Goal: Use online tool/utility: Utilize a website feature to perform a specific function

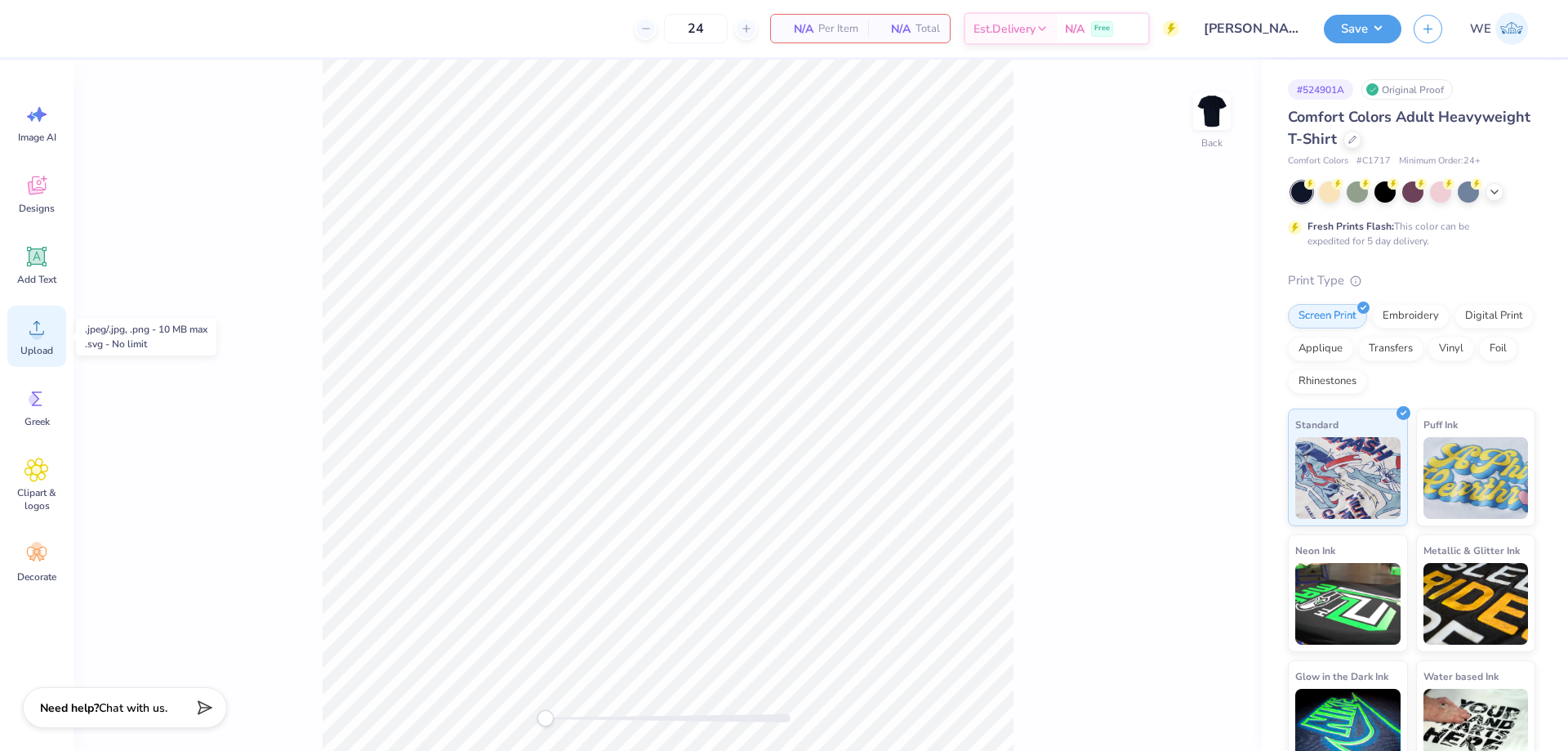
click at [37, 335] on circle at bounding box center [37, 334] width 12 height 12
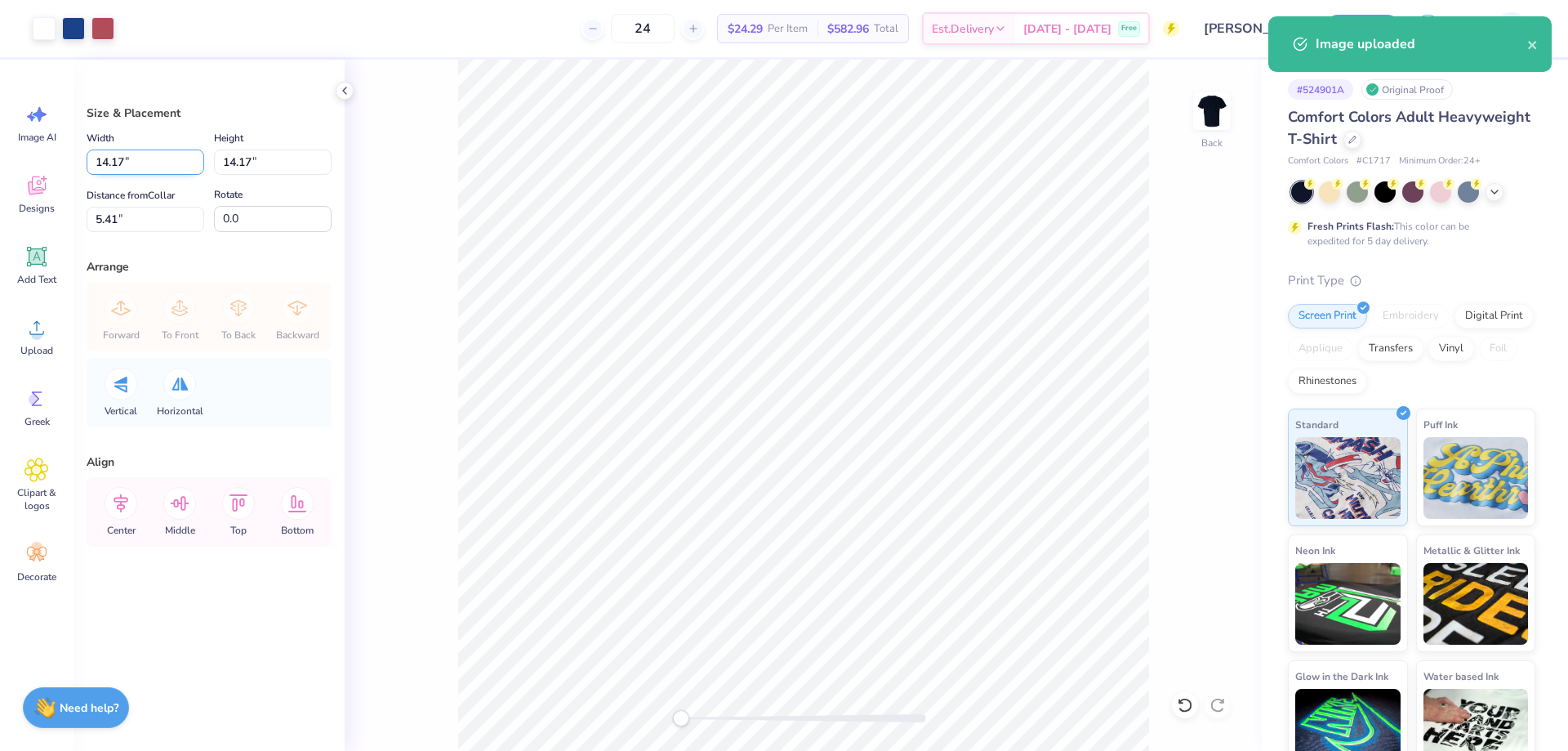
click at [154, 162] on input "14.17" at bounding box center [145, 162] width 118 height 25
type input "4.00"
type input "10.50"
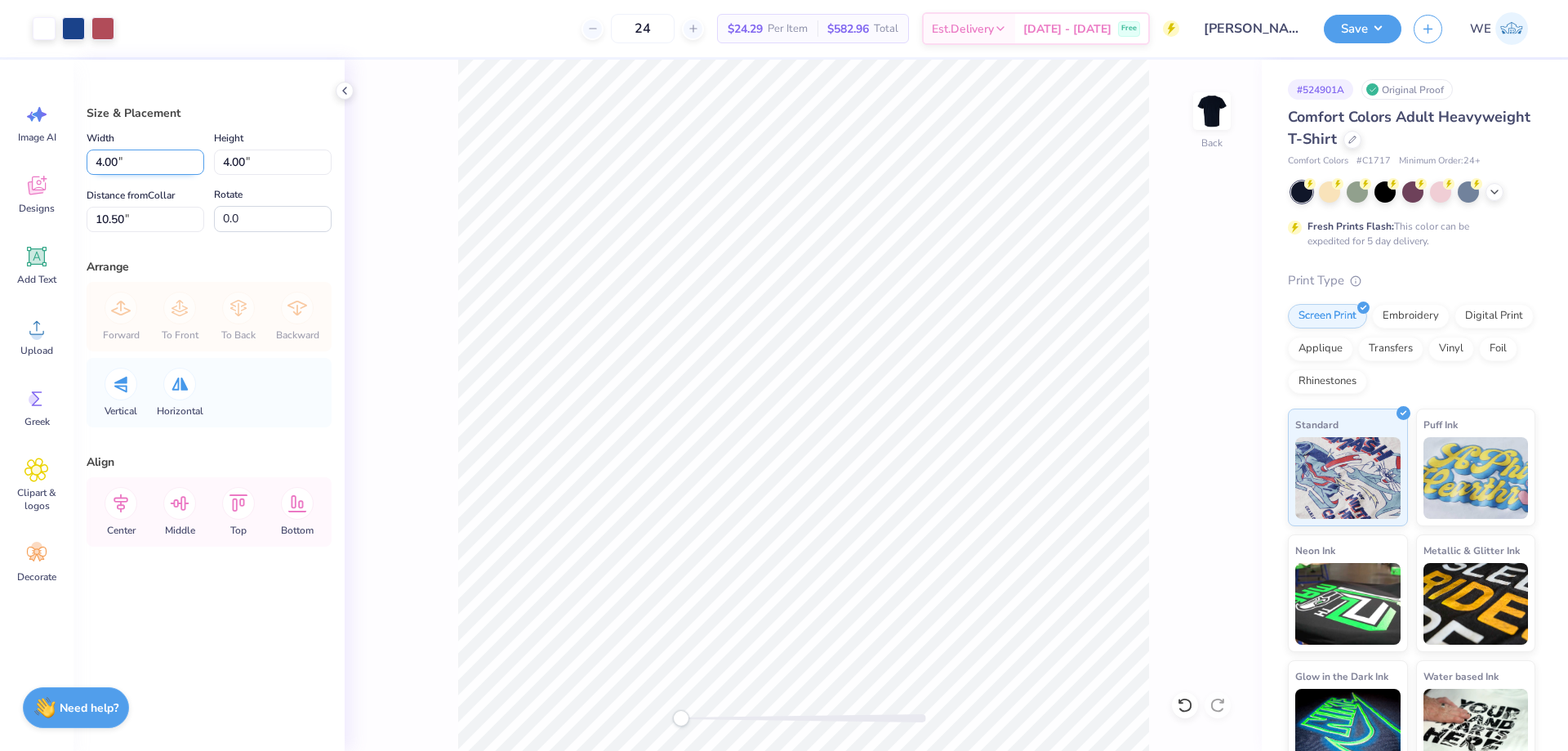
click at [141, 162] on input "4.00" at bounding box center [145, 162] width 118 height 25
type input "3.50"
click at [114, 220] on input "10.75" at bounding box center [145, 219] width 118 height 25
type input "3"
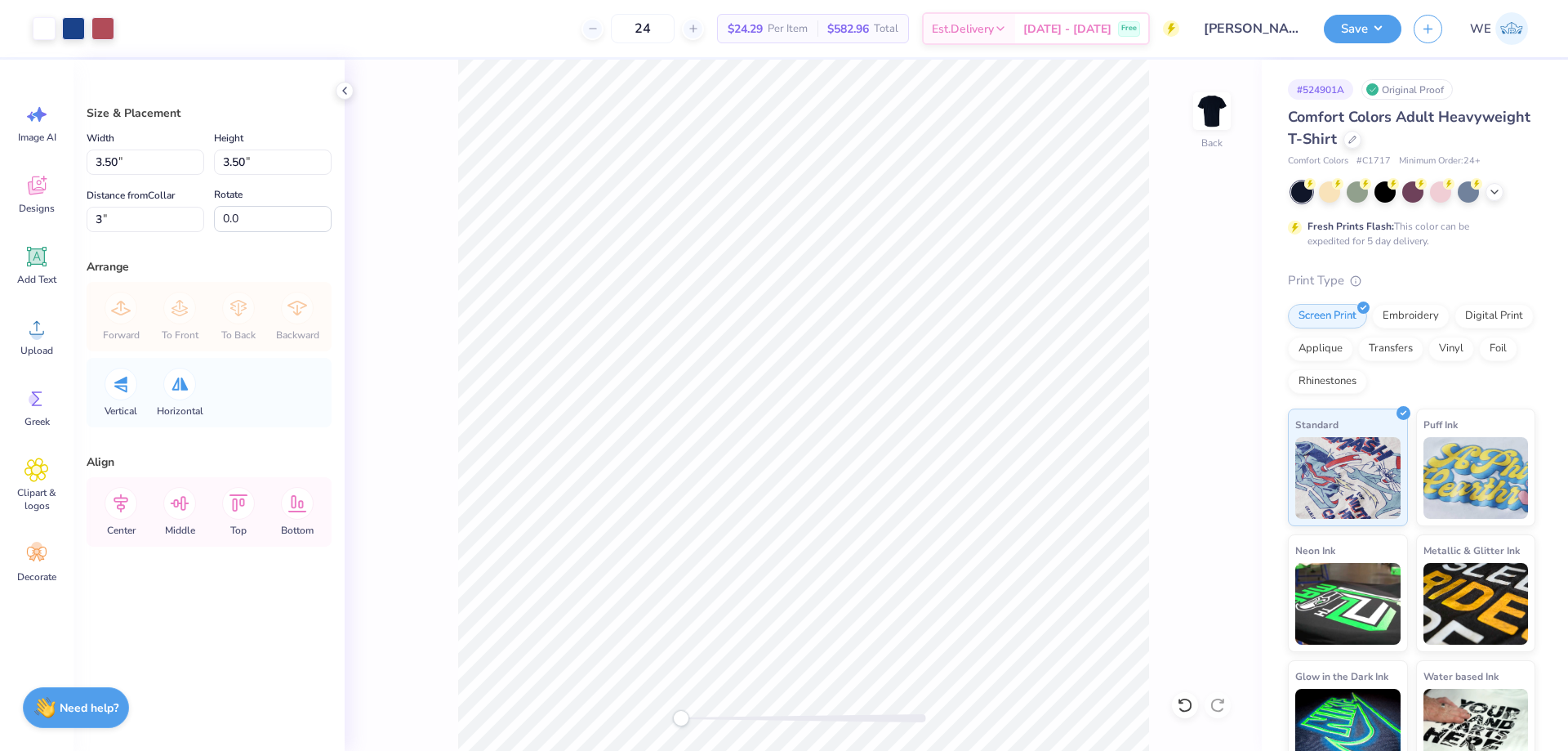
drag, startPoint x: 381, startPoint y: 502, endPoint x: 271, endPoint y: 715, distance: 239.7
click at [380, 507] on div "Back" at bounding box center [803, 405] width 917 height 692
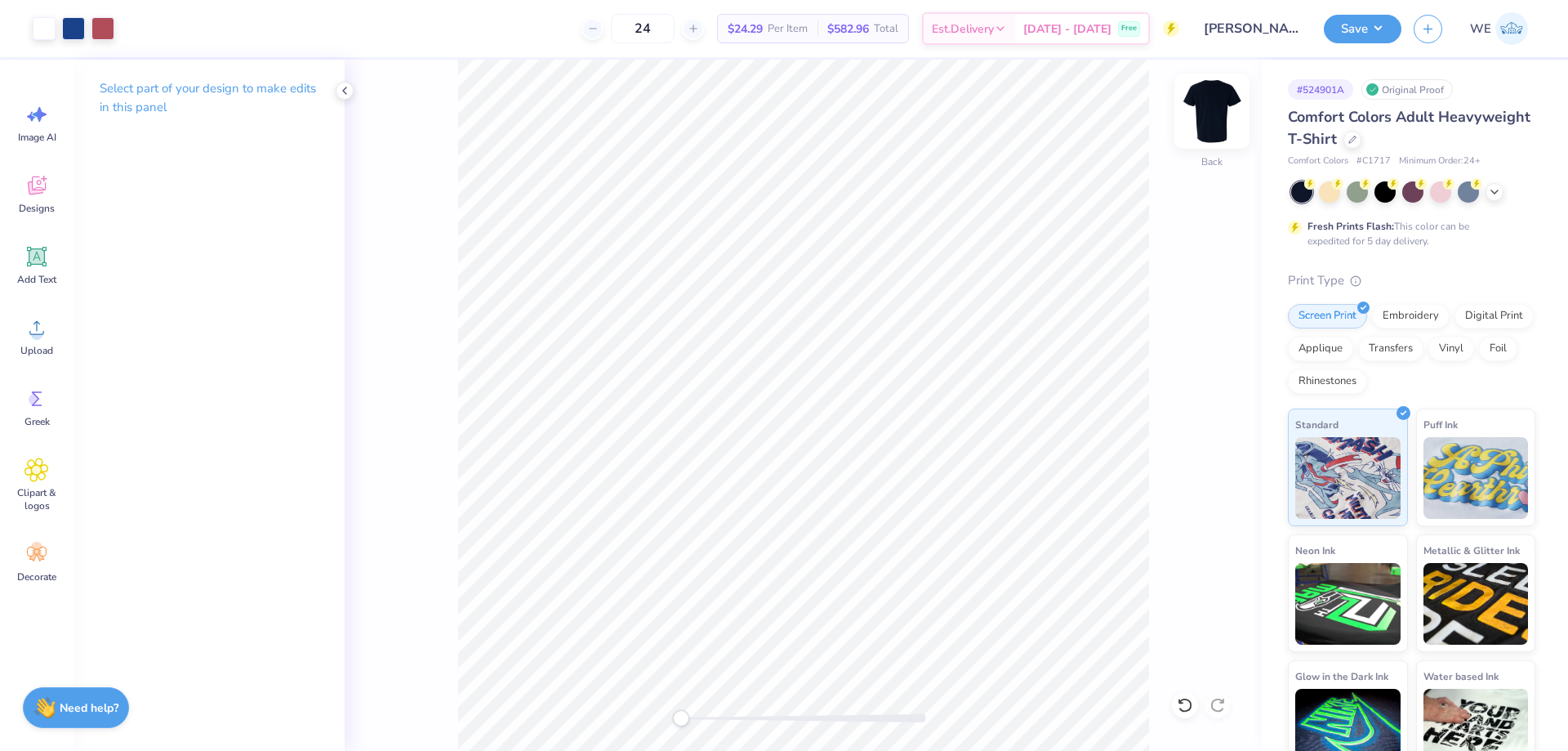
click at [1200, 113] on img at bounding box center [1212, 111] width 65 height 65
click at [55, 316] on div "Upload" at bounding box center [37, 336] width 59 height 61
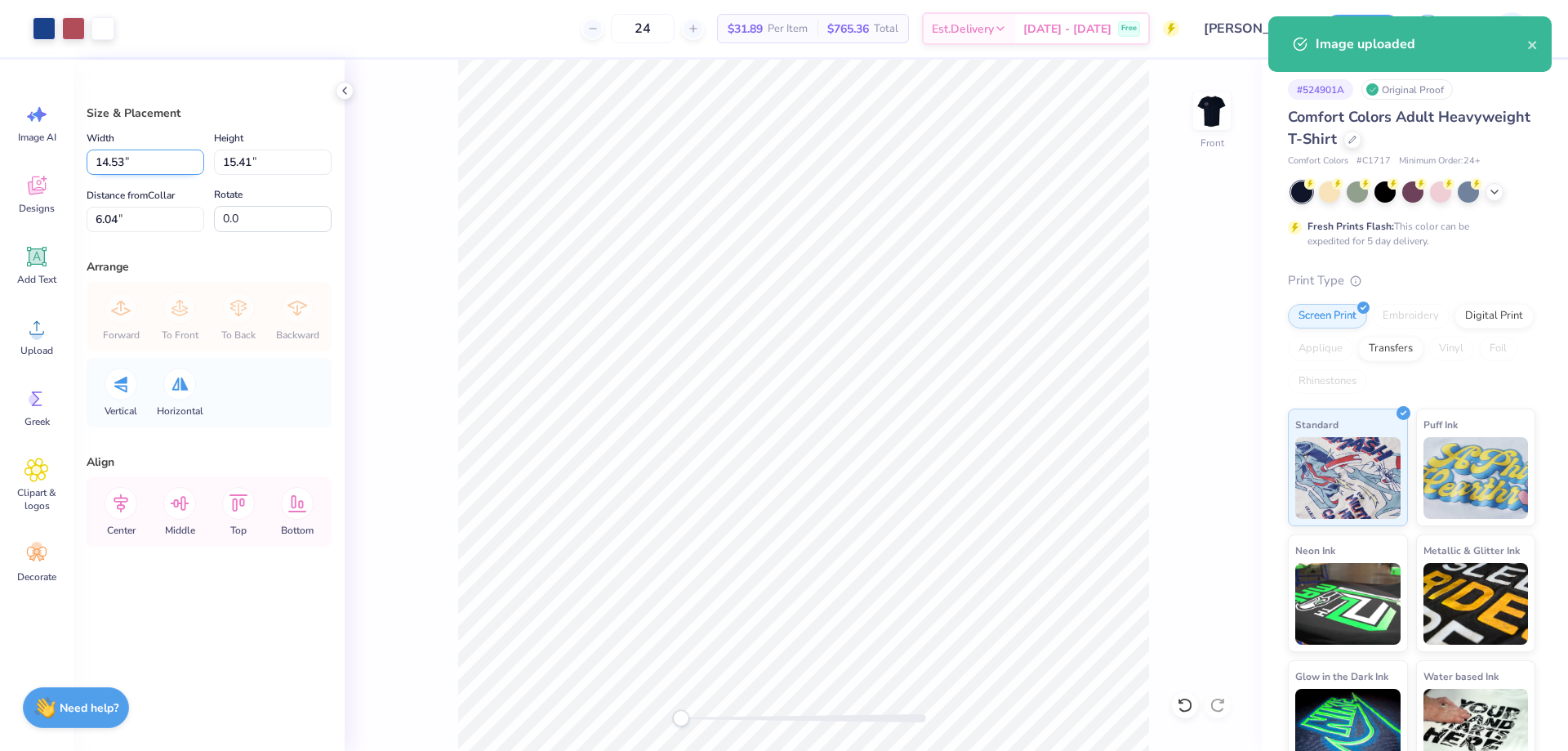
click at [134, 160] on input "14.53" at bounding box center [145, 162] width 118 height 25
type input "12"
type input "12.73"
type input "12.00"
type input "3"
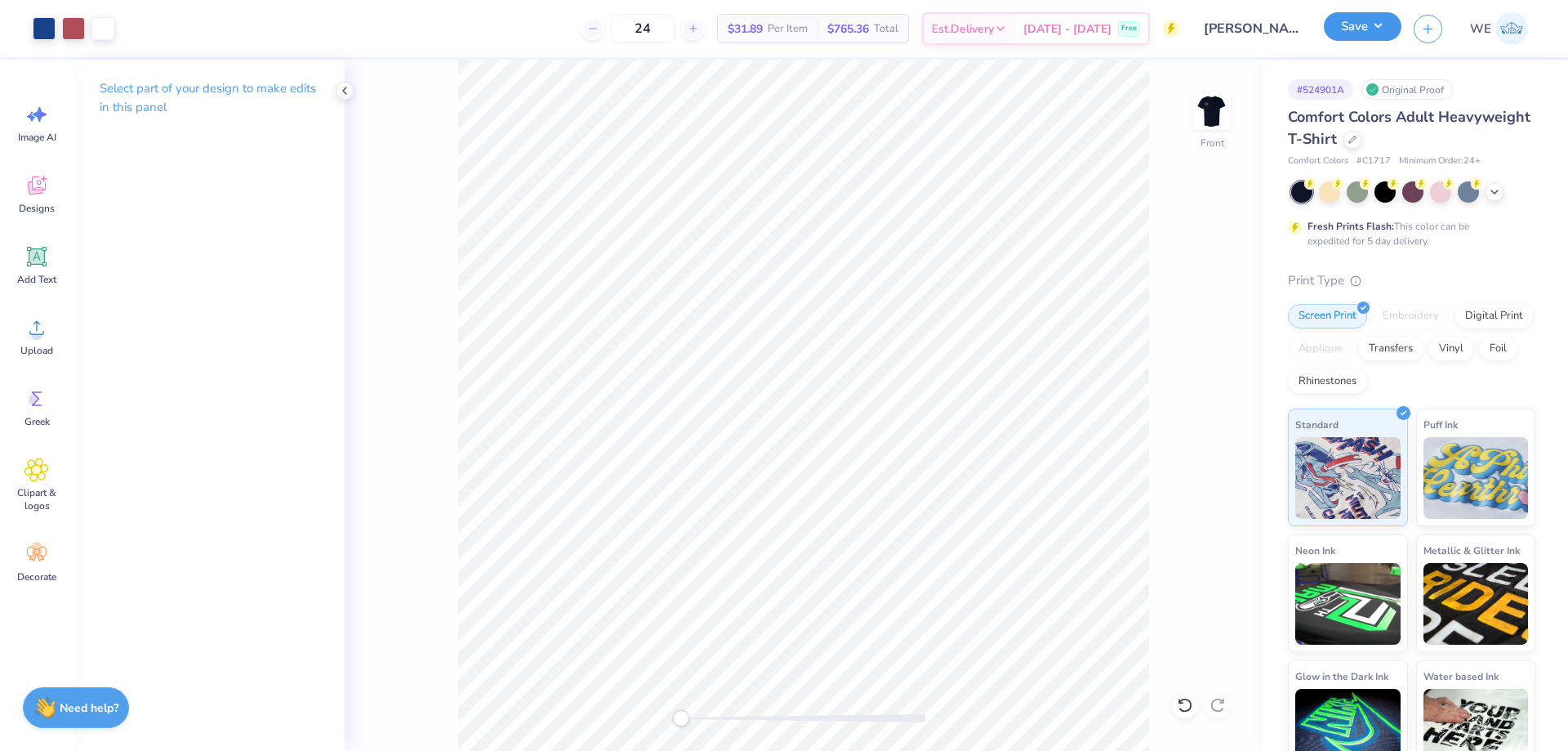
click at [1345, 22] on button "Save" at bounding box center [1362, 27] width 78 height 28
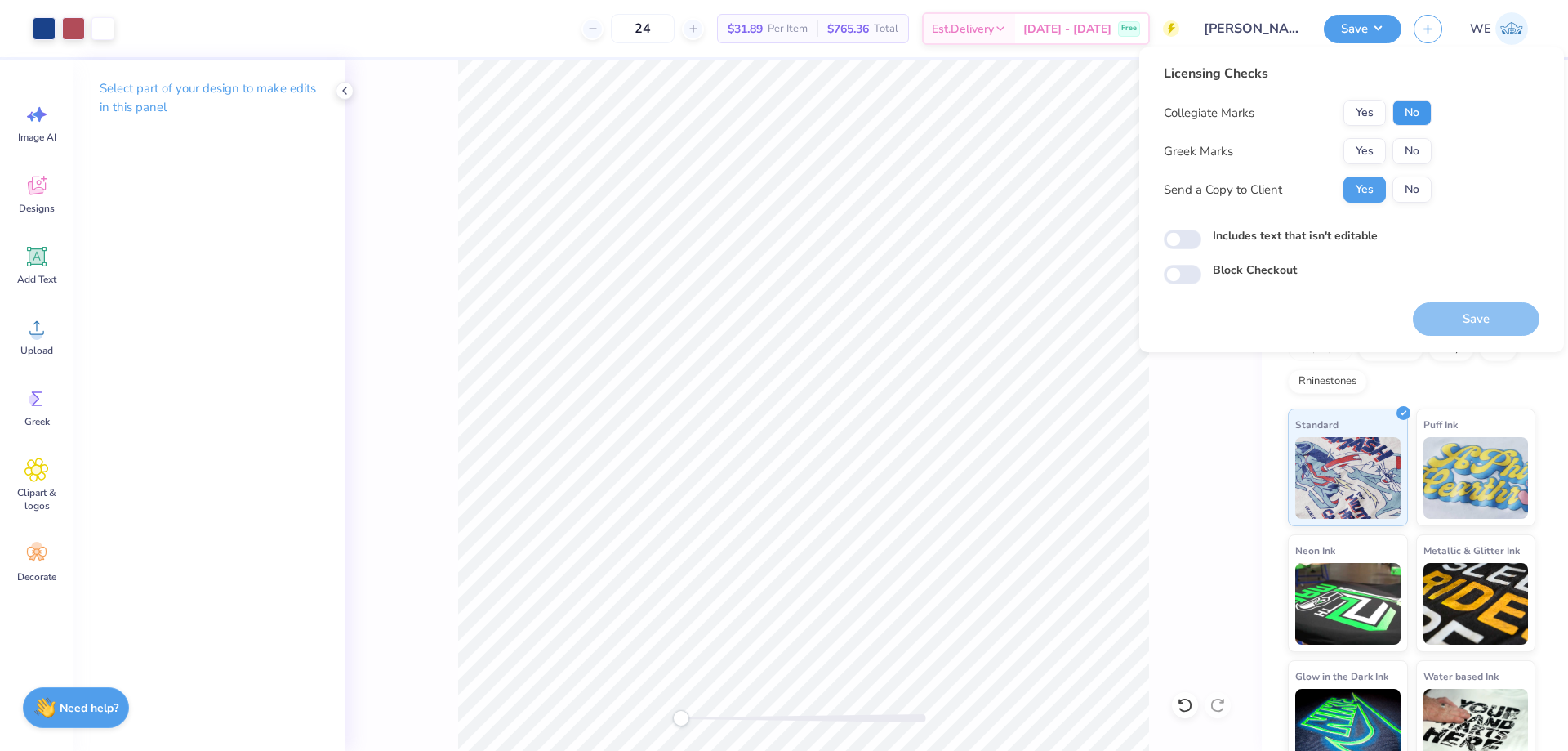
click at [1414, 113] on button "No" at bounding box center [1412, 112] width 39 height 26
click at [1383, 153] on button "Yes" at bounding box center [1365, 151] width 43 height 26
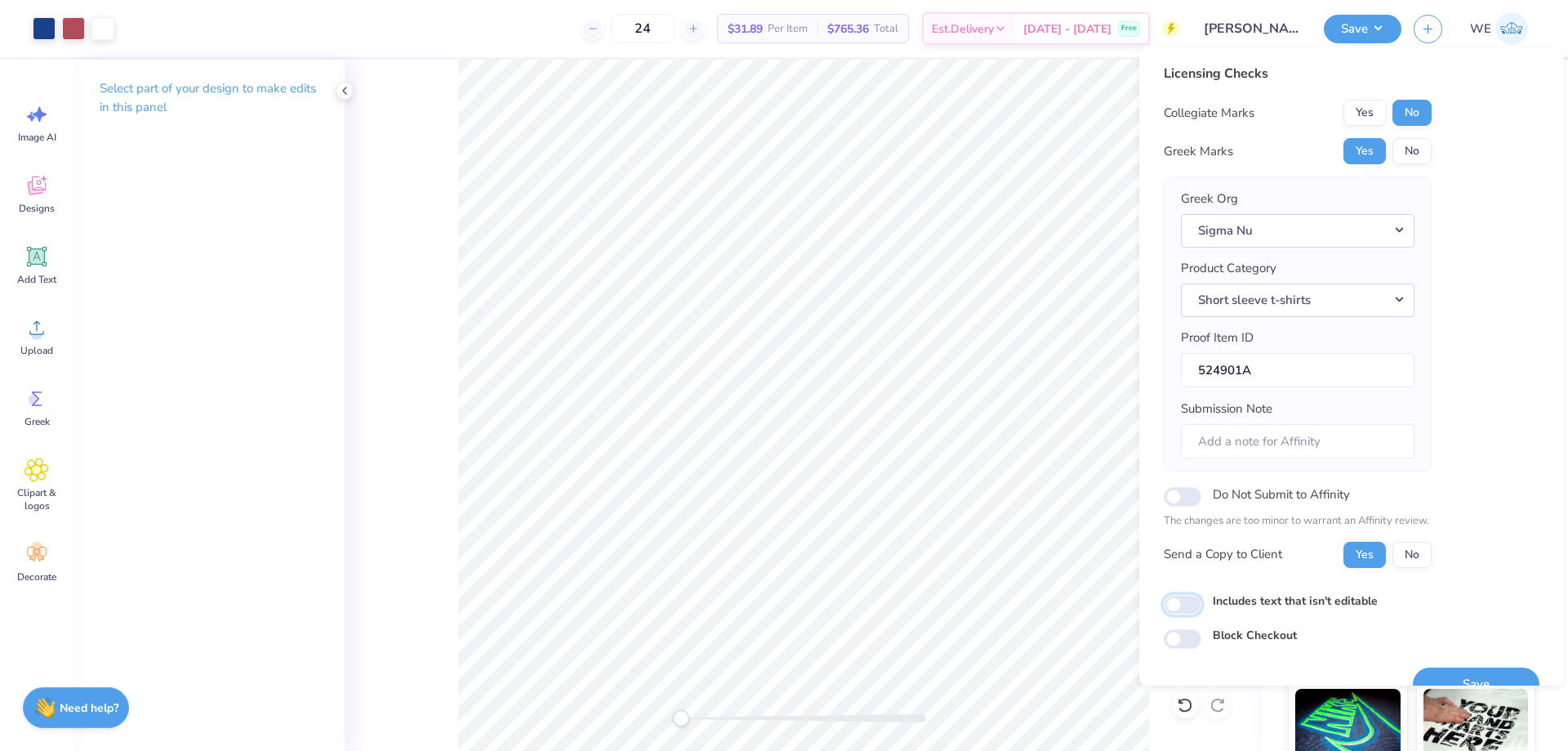
click at [1184, 604] on input "Includes text that isn't editable" at bounding box center [1182, 604] width 38 height 19
checkbox input "true"
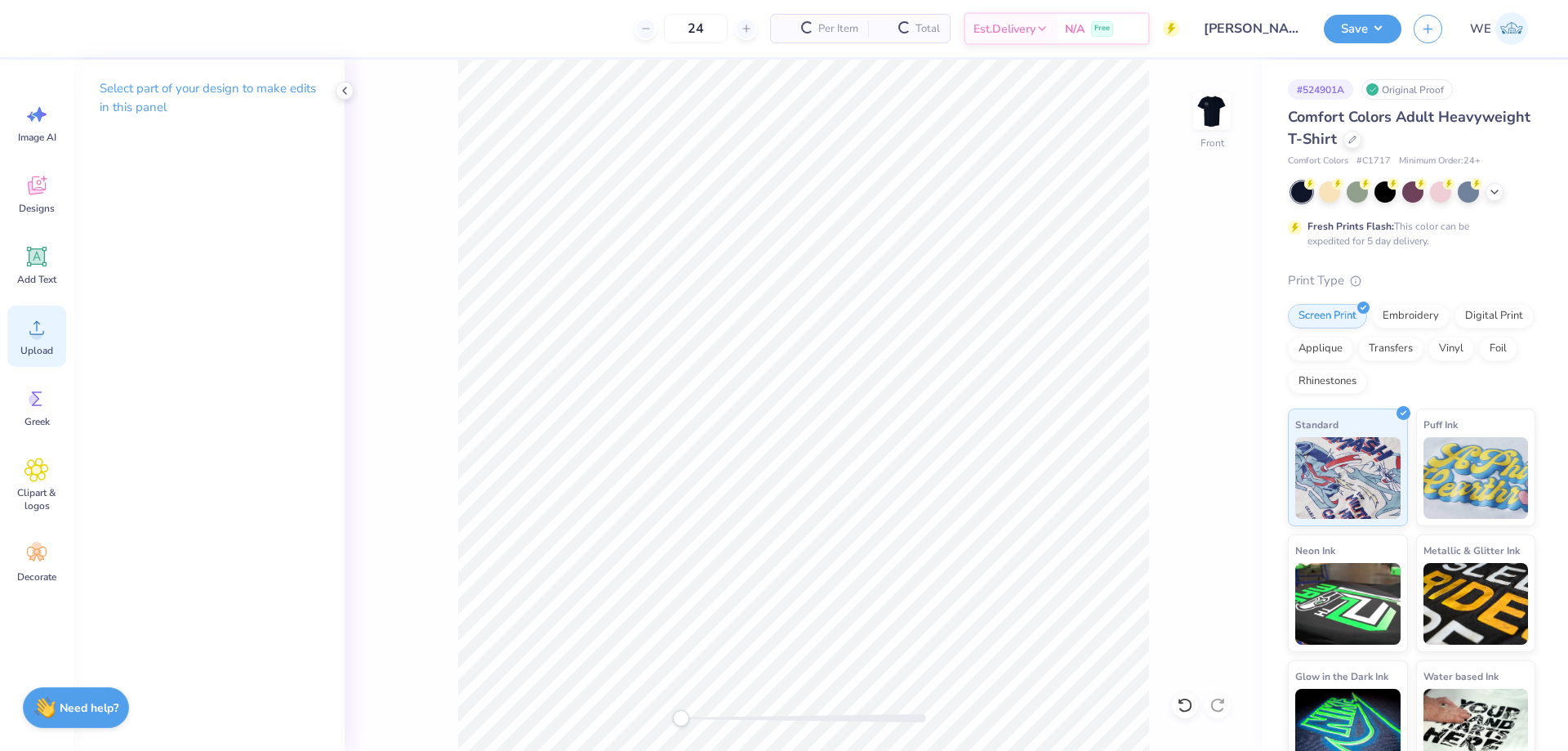
click at [36, 336] on circle at bounding box center [37, 334] width 12 height 12
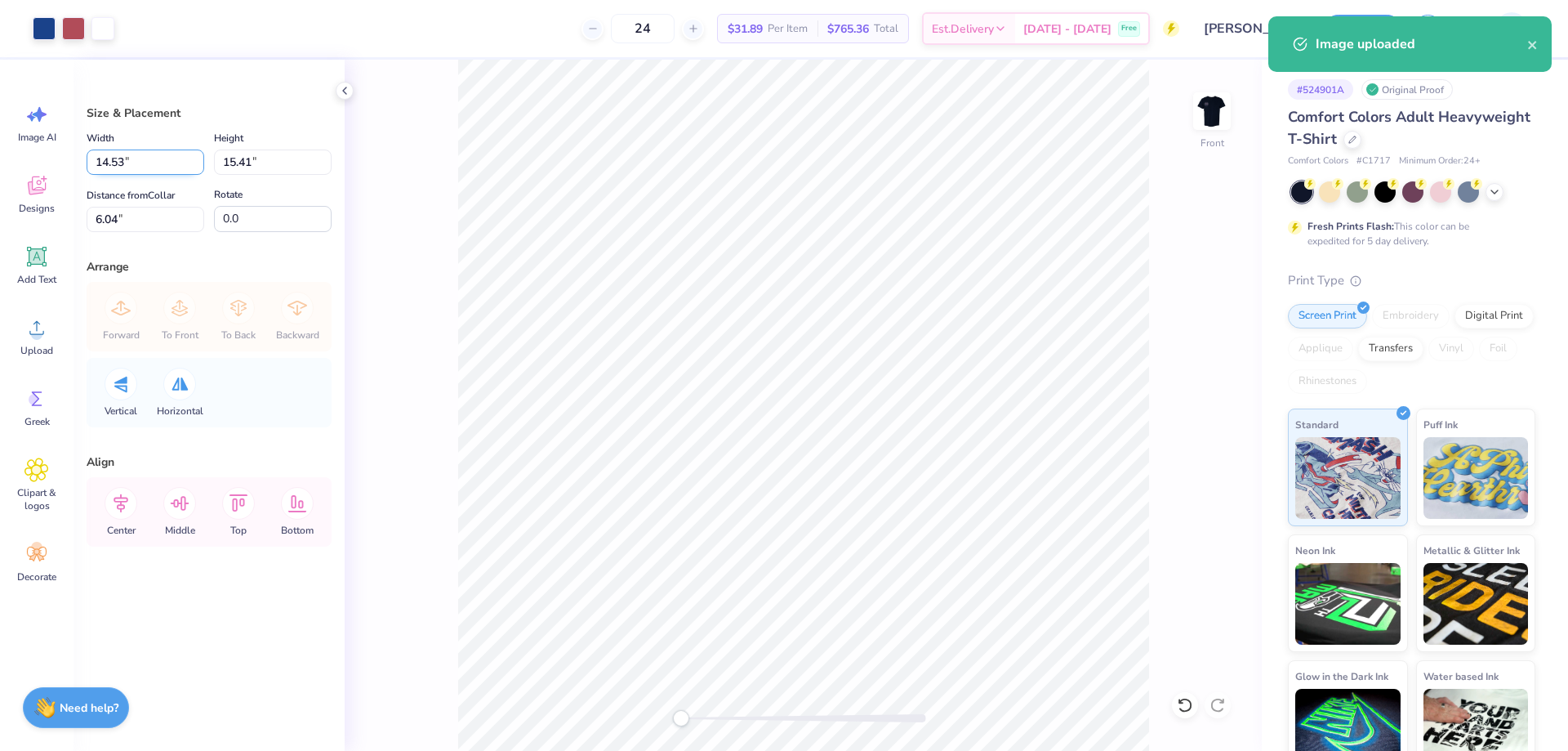
click at [111, 157] on input "14.53" at bounding box center [145, 162] width 118 height 25
type input "12.00"
type input "12.73"
click at [125, 219] on input "7.39" at bounding box center [145, 219] width 118 height 25
type input "3"
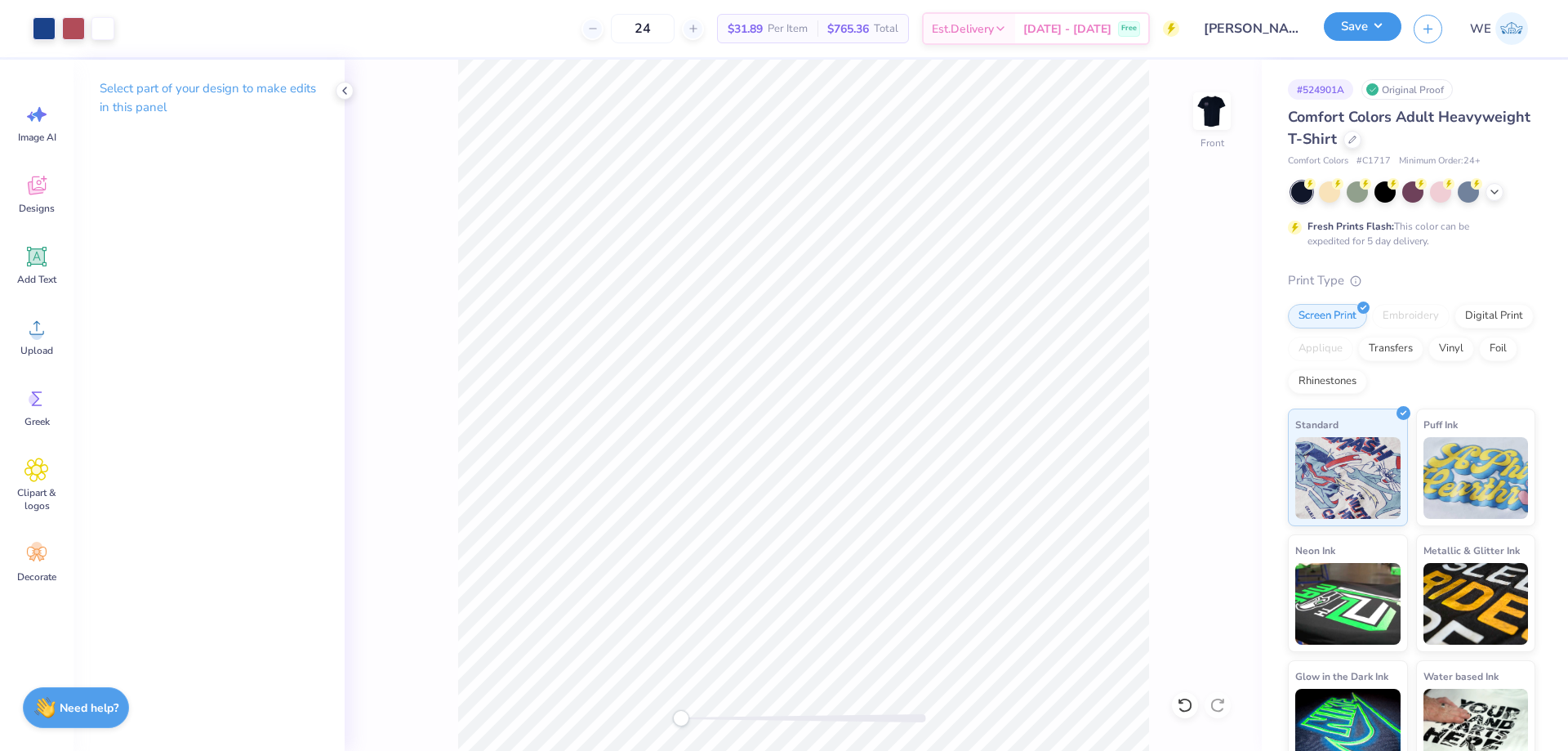
click at [1373, 33] on button "Save" at bounding box center [1362, 27] width 78 height 28
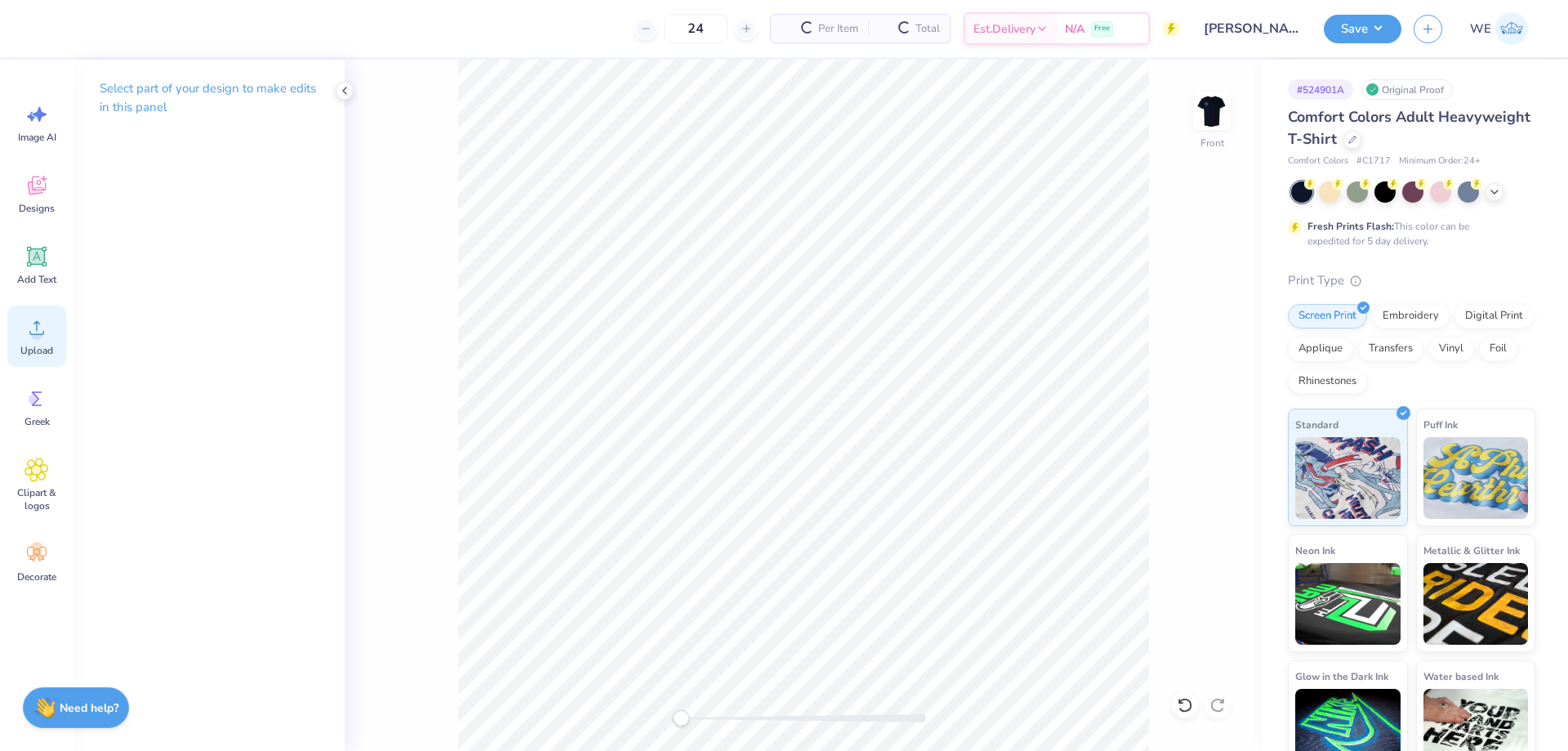
click at [53, 339] on div "Upload" at bounding box center [37, 336] width 59 height 61
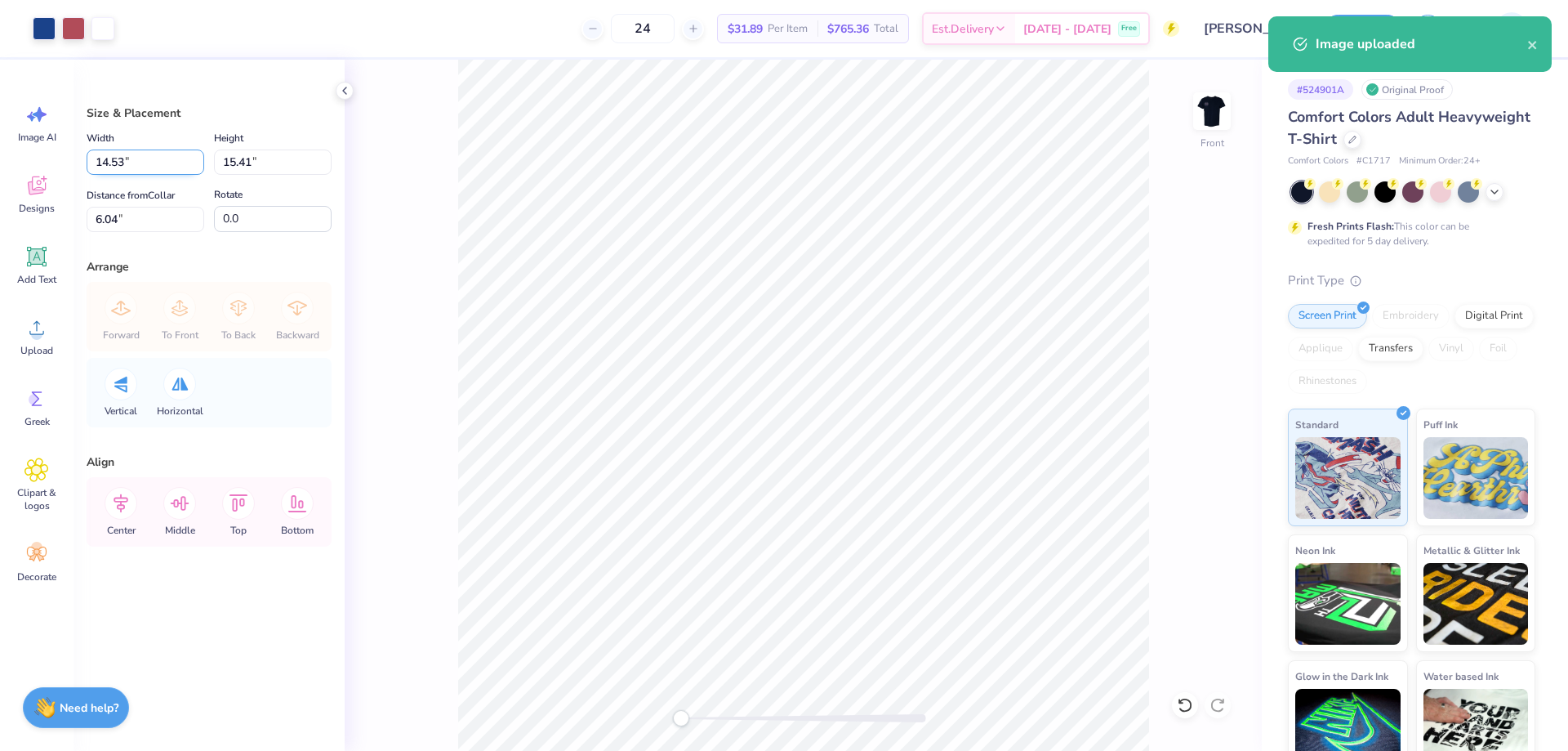
click at [114, 155] on input "14.53" at bounding box center [145, 162] width 118 height 25
type input "12.00"
type input "12.73"
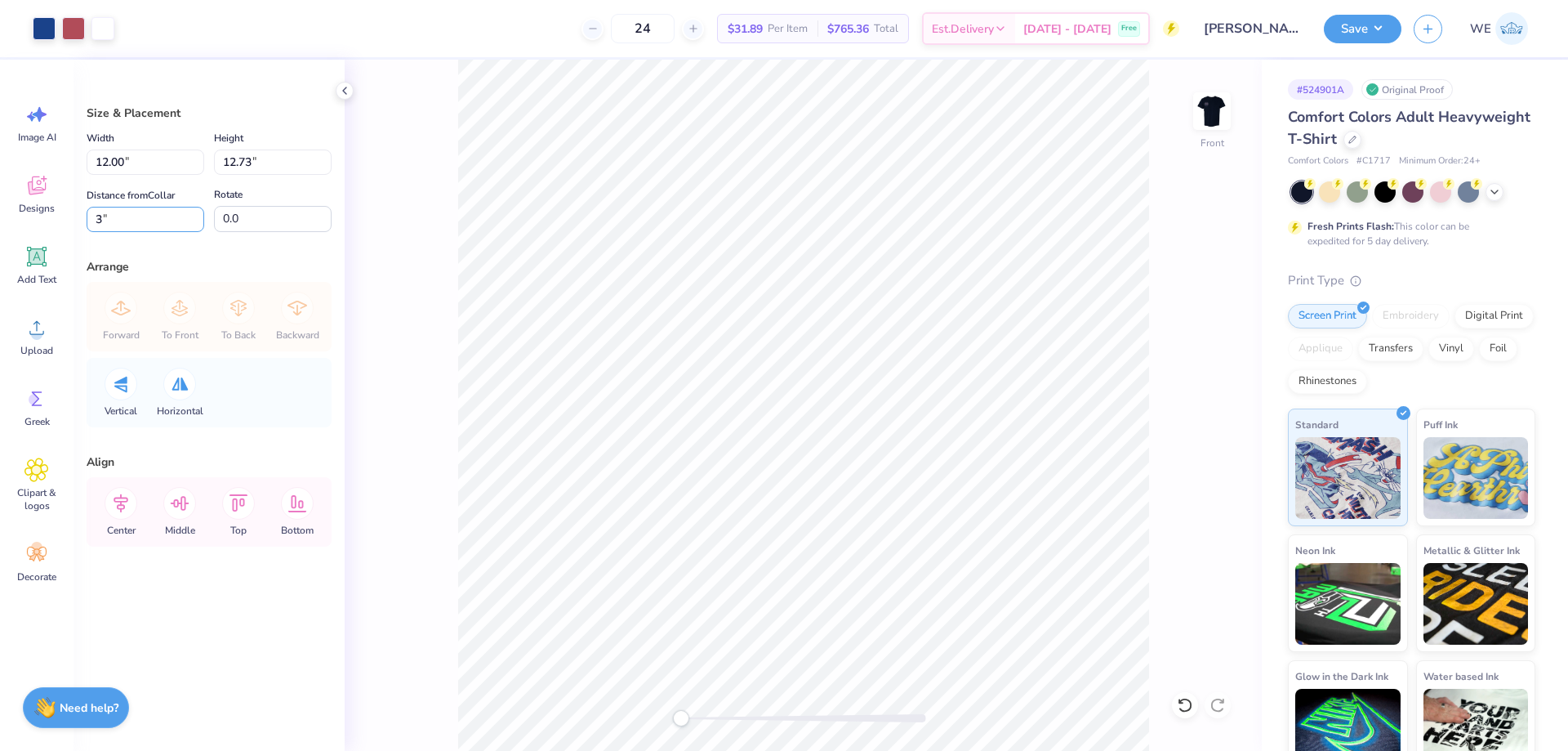
type input "3"
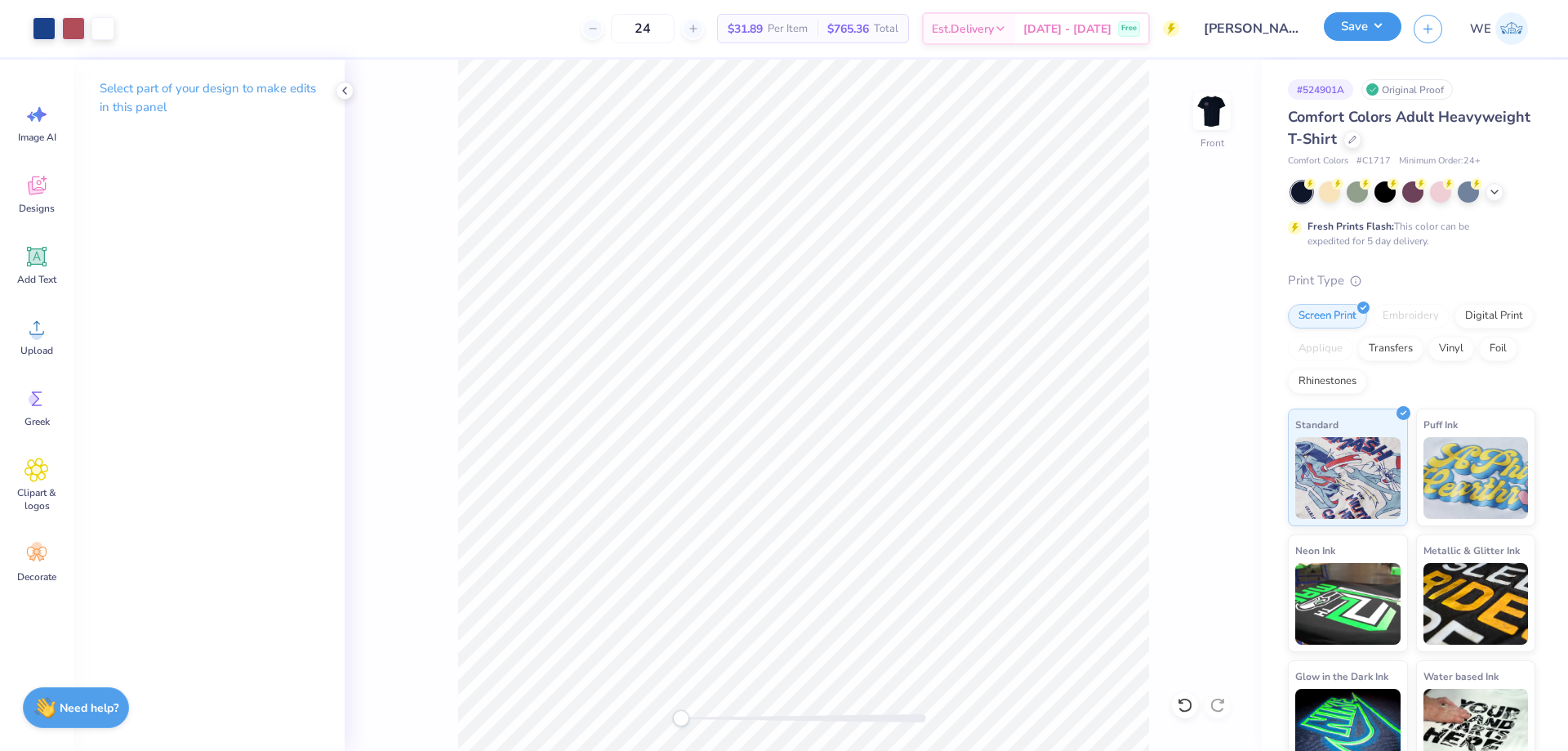
click at [1346, 33] on button "Save" at bounding box center [1362, 27] width 78 height 28
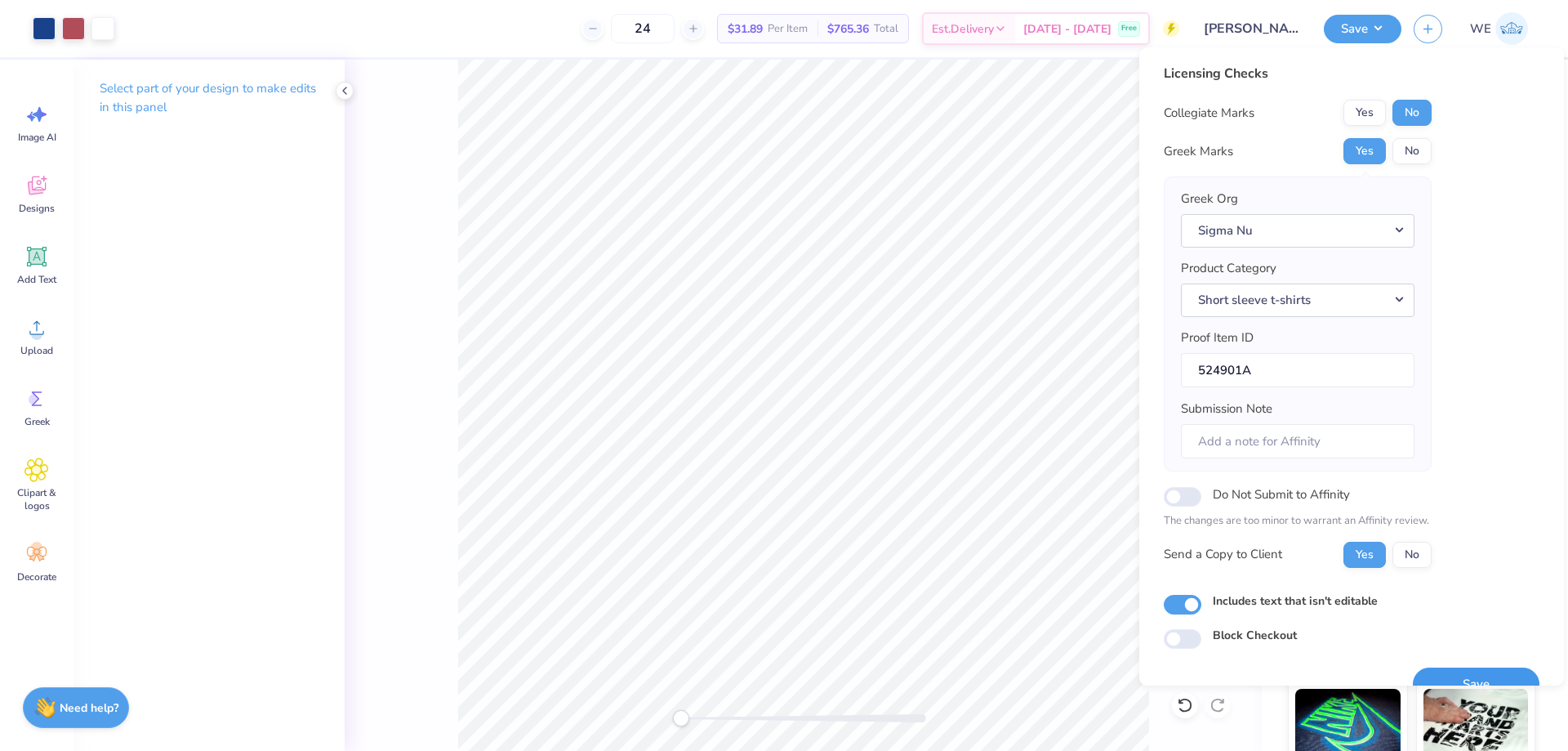
click at [1449, 678] on button "Save" at bounding box center [1475, 684] width 126 height 33
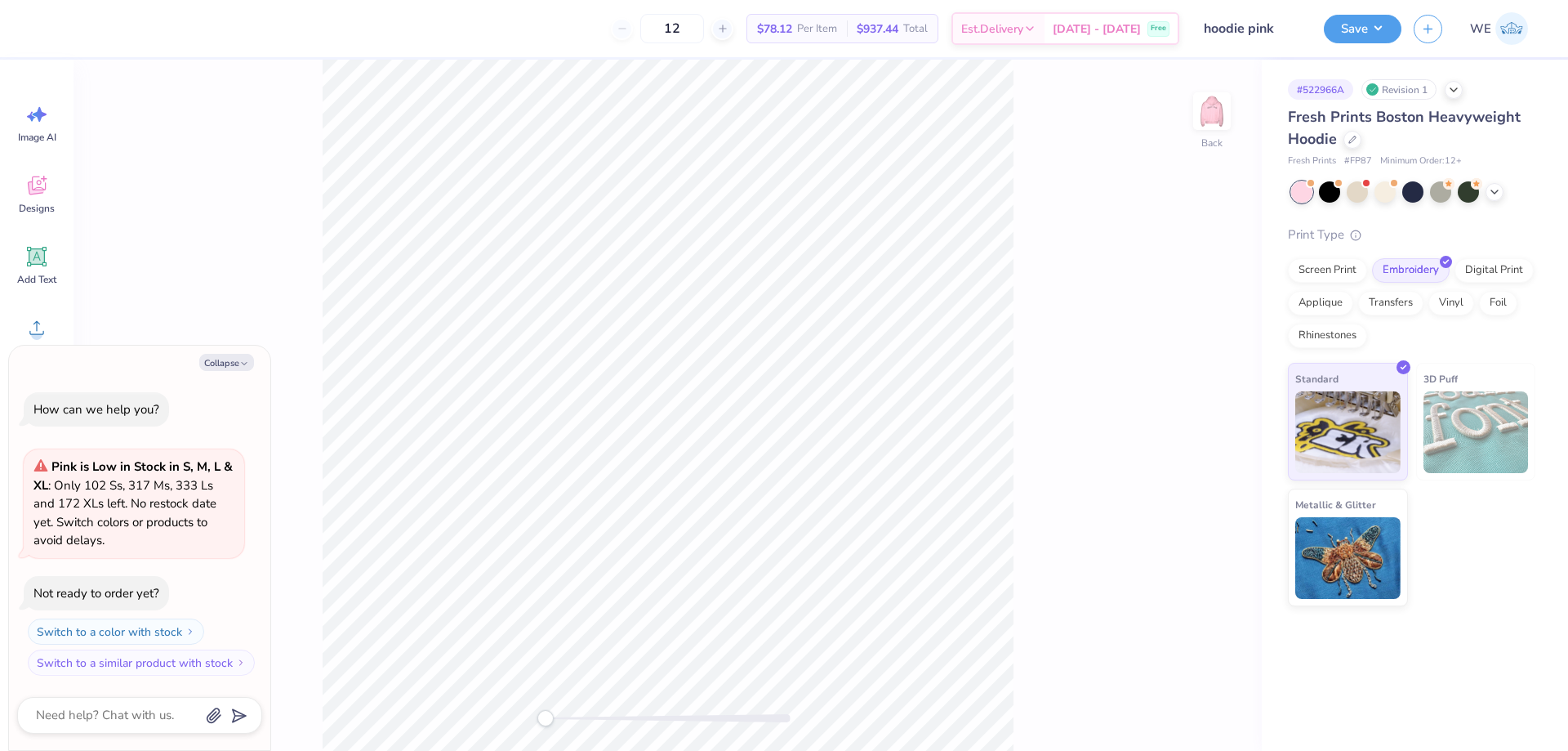
type textarea "x"
